Goal: Information Seeking & Learning: Learn about a topic

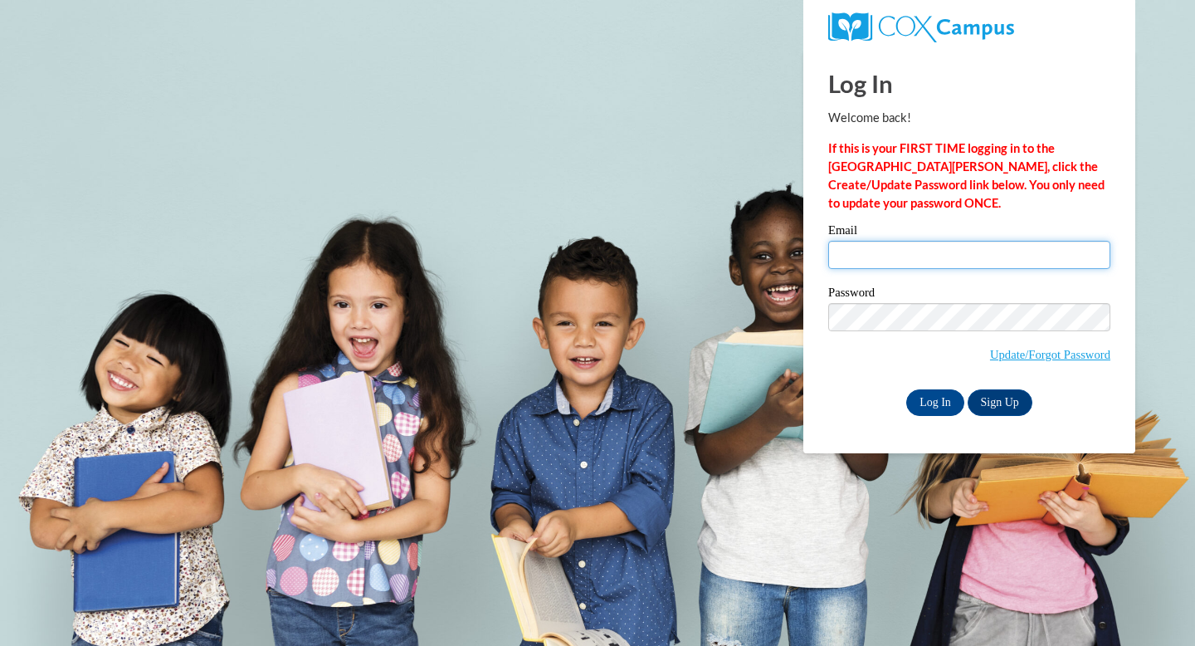
type input "acfari3913@ung.edu"
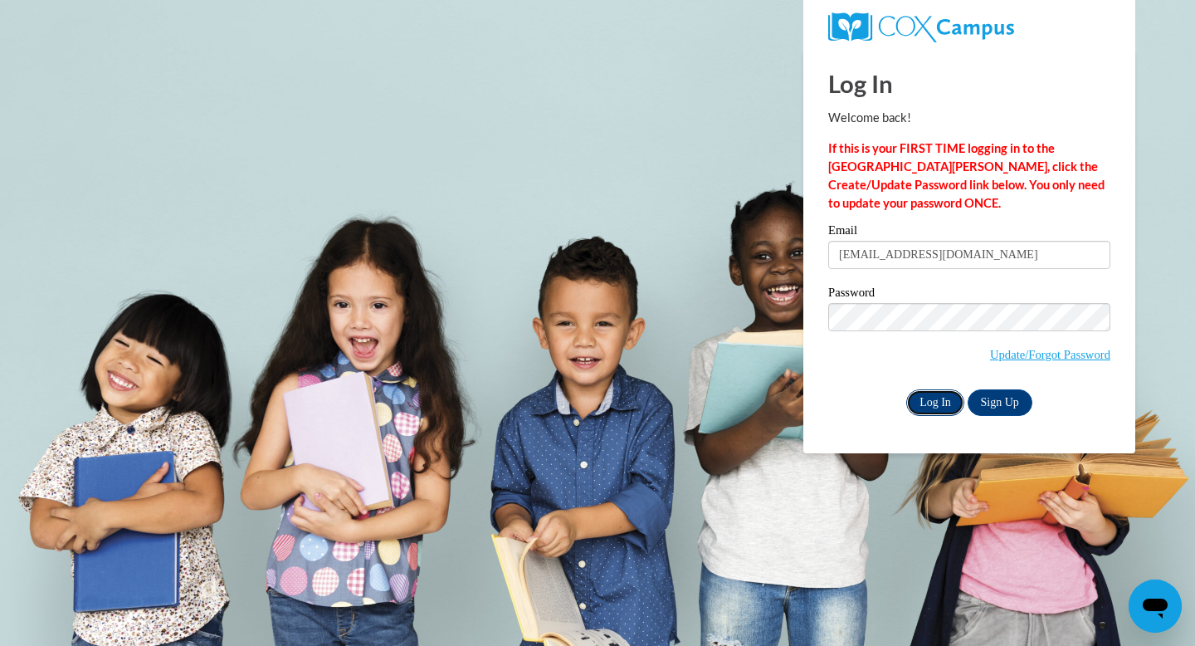
click at [934, 395] on input "Log In" at bounding box center [935, 402] width 58 height 27
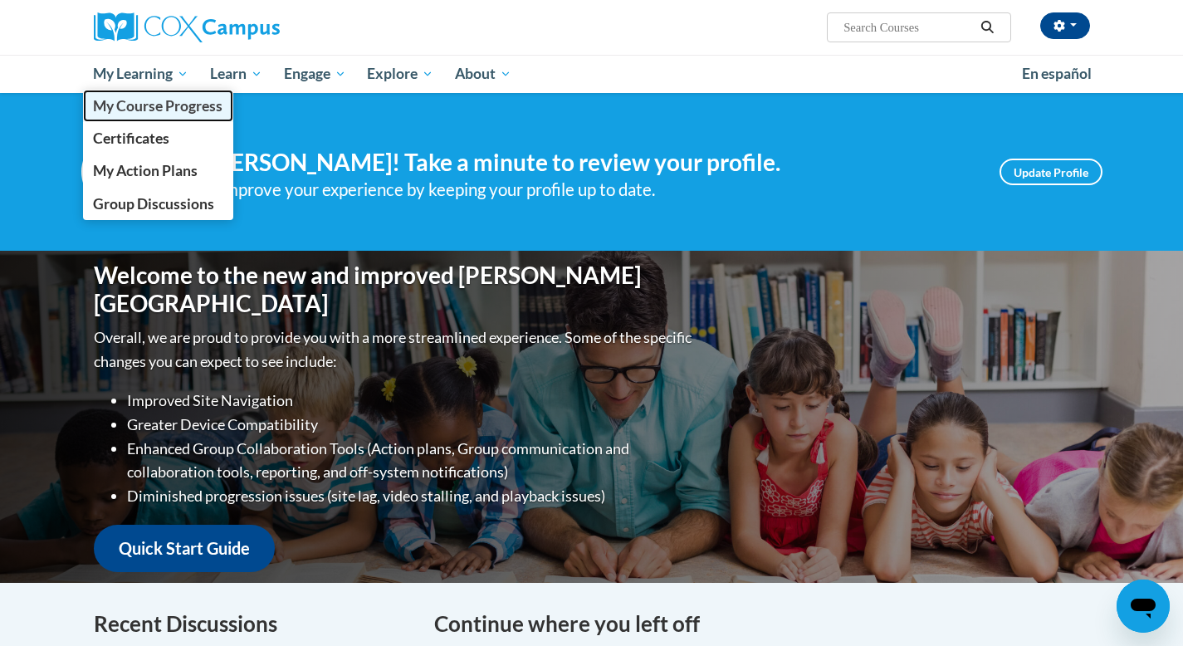
click at [198, 100] on span "My Course Progress" at bounding box center [157, 105] width 129 height 17
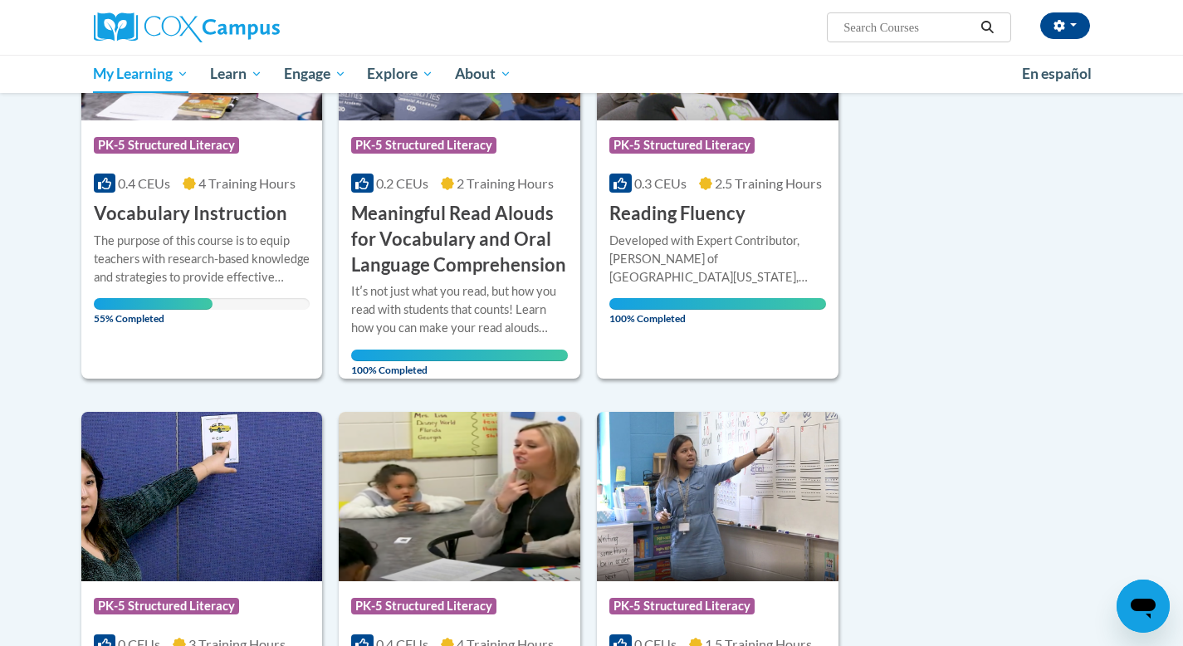
scroll to position [353, 0]
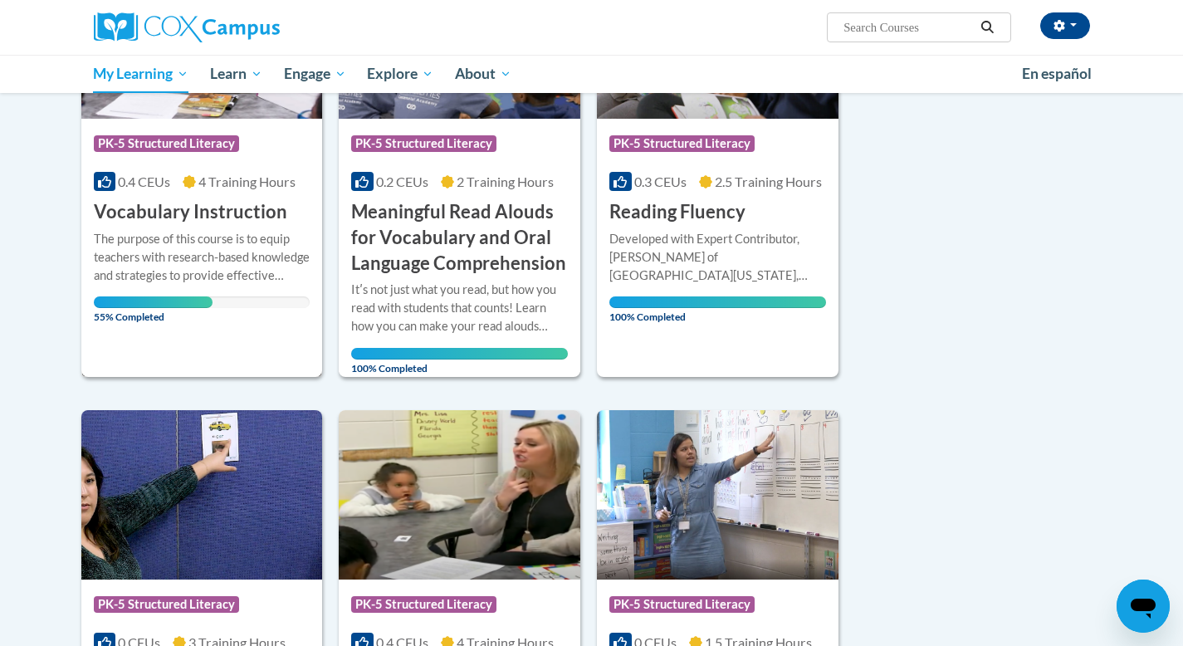
click at [221, 233] on div "The purpose of this course is to equip teachers with research-based knowledge a…" at bounding box center [202, 257] width 217 height 55
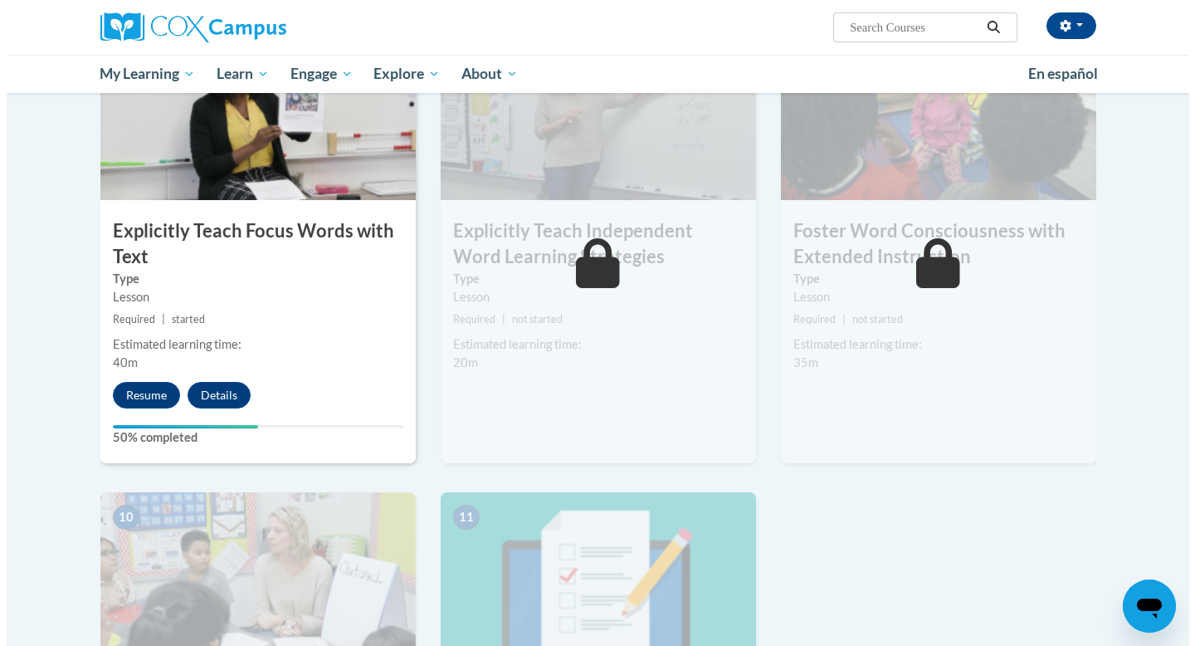
scroll to position [1354, 0]
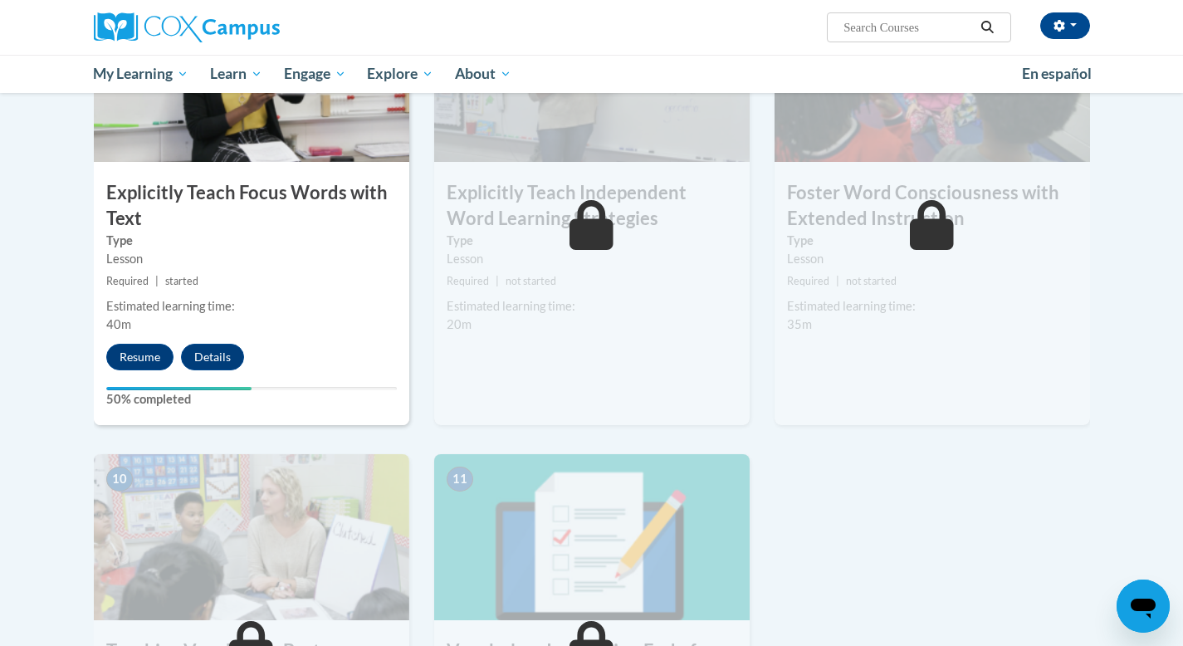
drag, startPoint x: 1193, startPoint y: 63, endPoint x: 1194, endPoint y: 401, distance: 337.8
click at [139, 349] on button "Resume" at bounding box center [139, 357] width 67 height 27
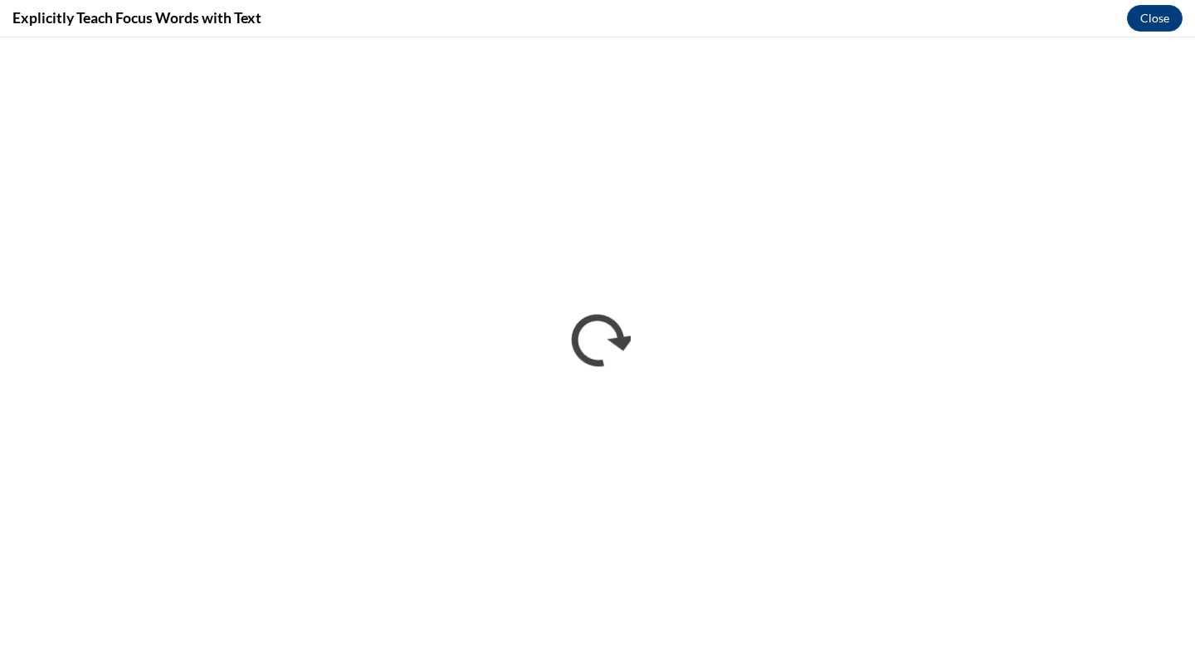
scroll to position [0, 0]
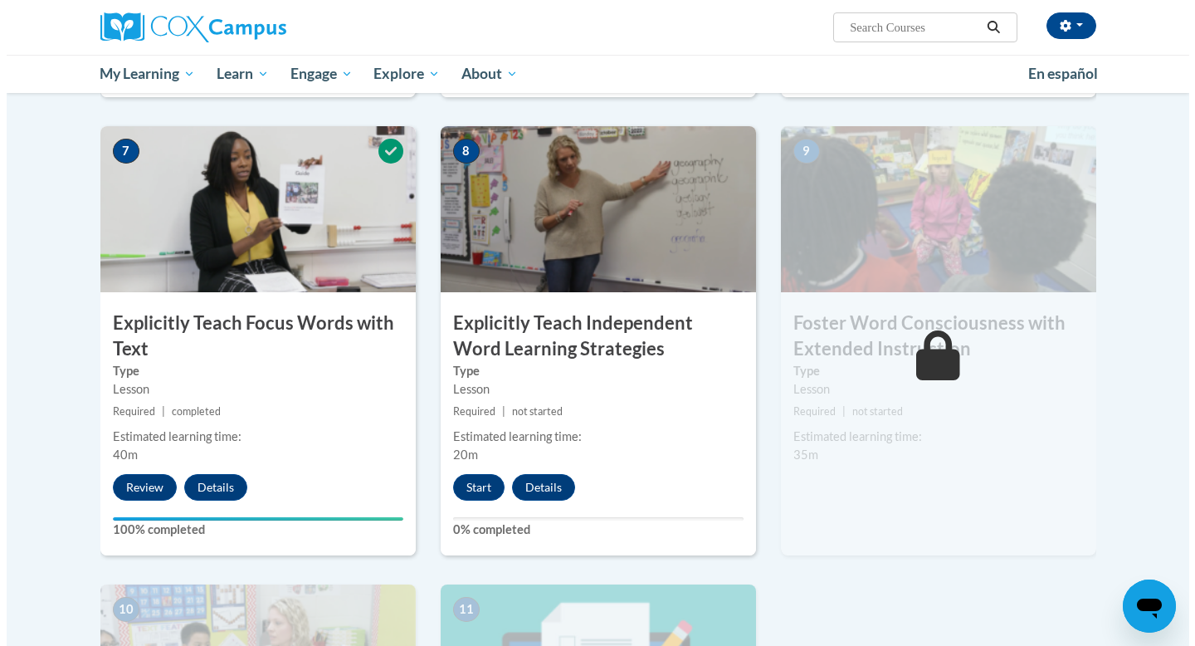
scroll to position [1220, 0]
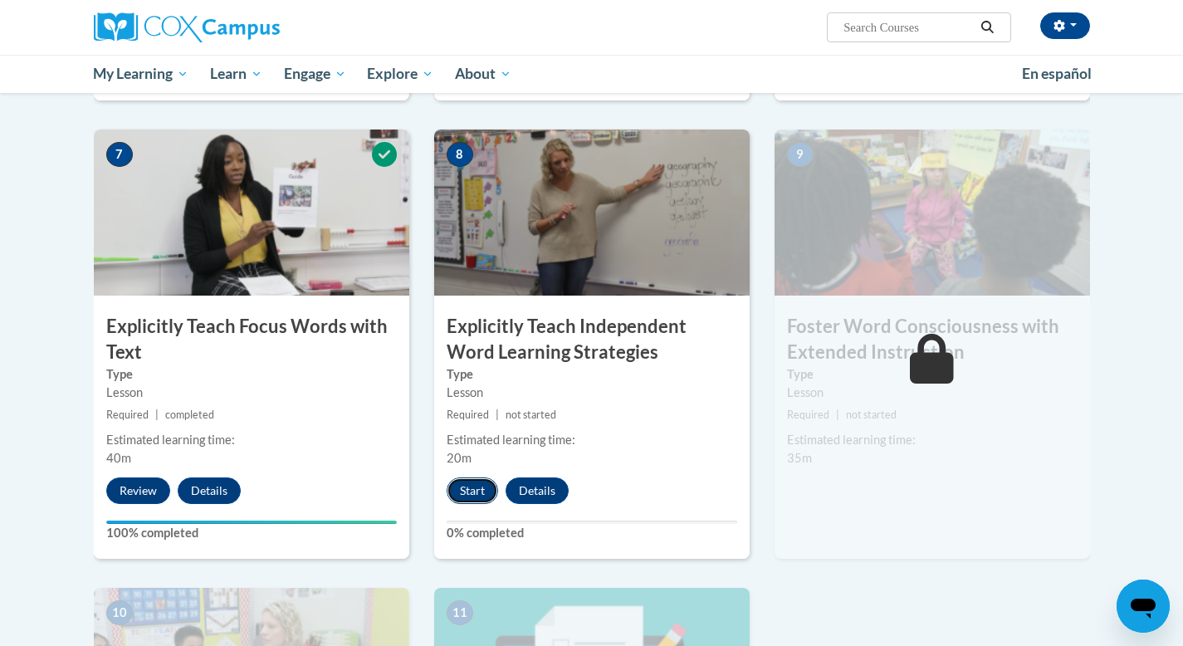
click at [467, 492] on button "Start" at bounding box center [471, 490] width 51 height 27
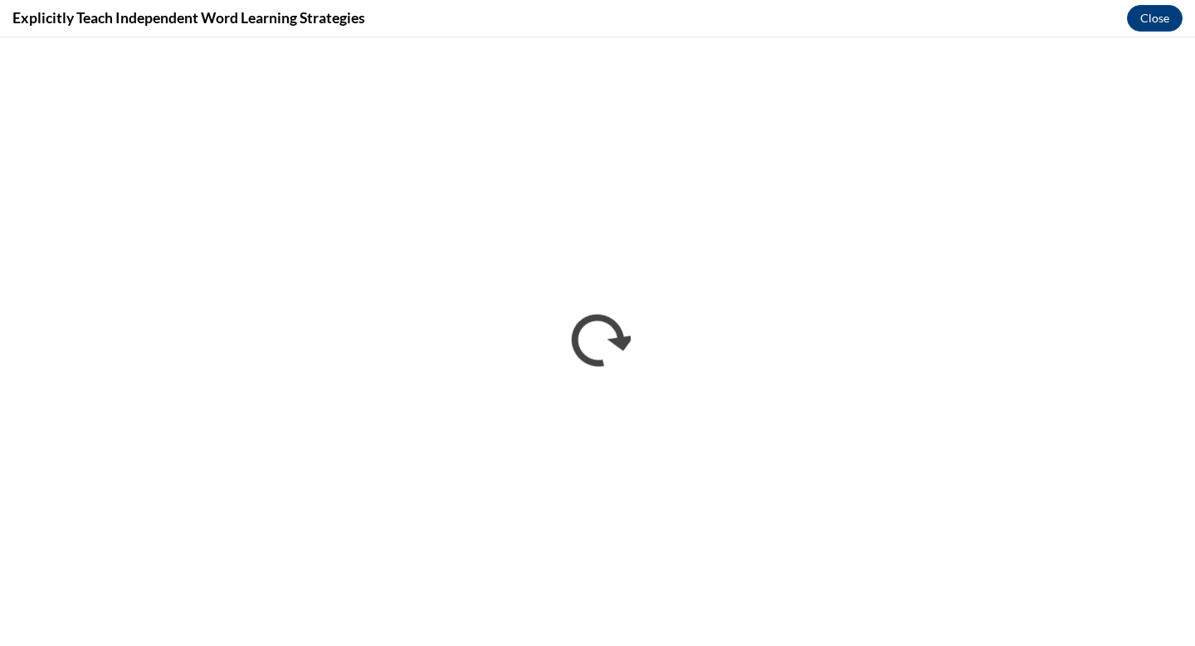
scroll to position [0, 0]
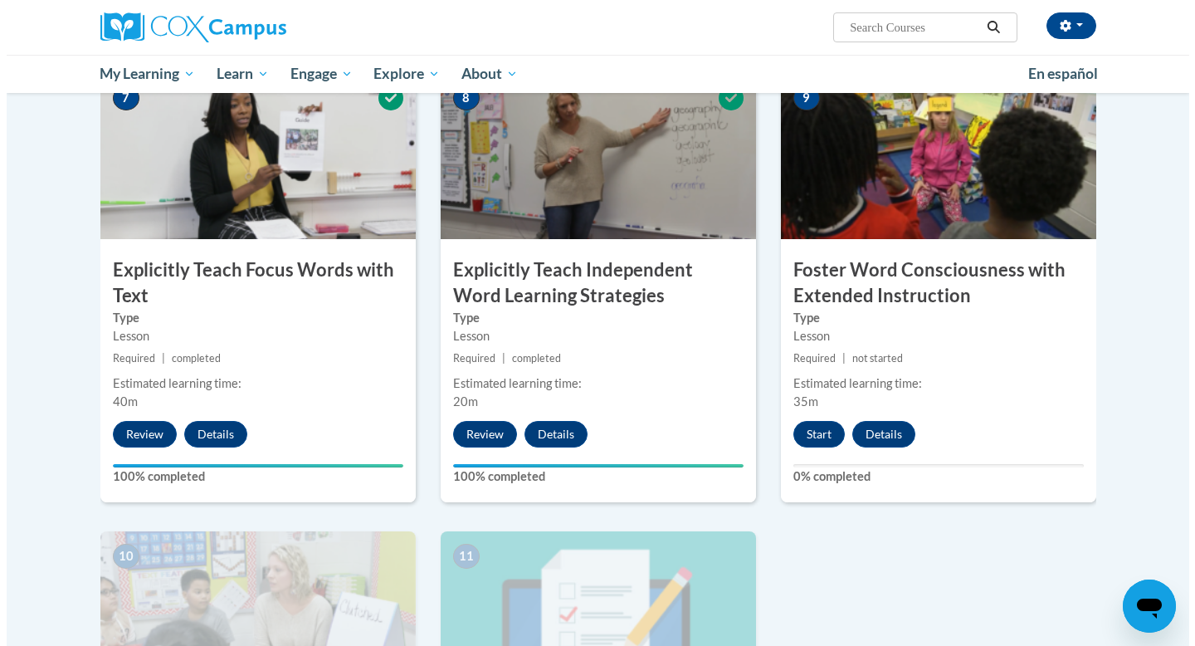
scroll to position [1280, 0]
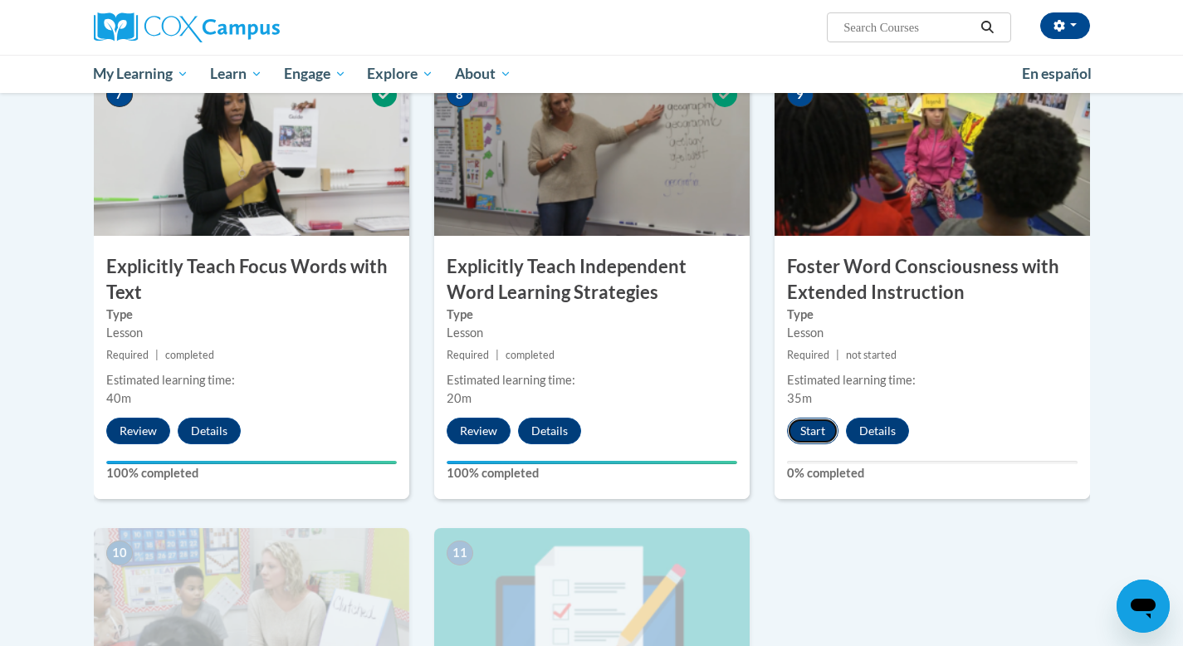
click at [805, 429] on button "Start" at bounding box center [812, 430] width 51 height 27
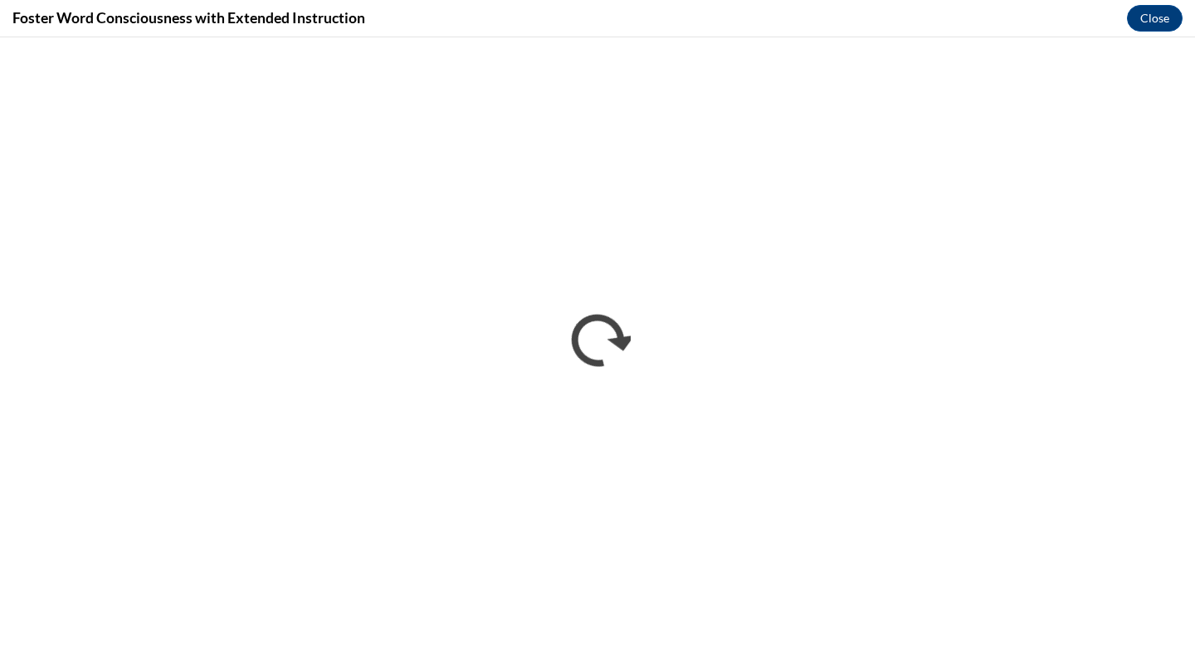
scroll to position [0, 0]
